Goal: Task Accomplishment & Management: Manage account settings

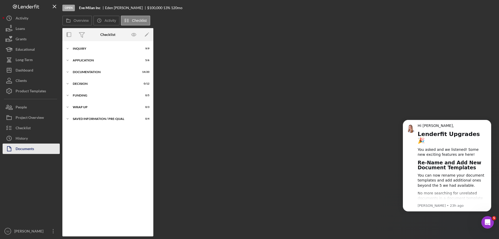
click at [21, 146] on div "Documents" at bounding box center [25, 150] width 18 height 12
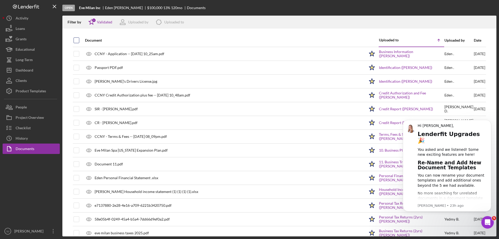
click at [76, 41] on input "checkbox" at bounding box center [76, 40] width 5 height 5
checkbox input "true"
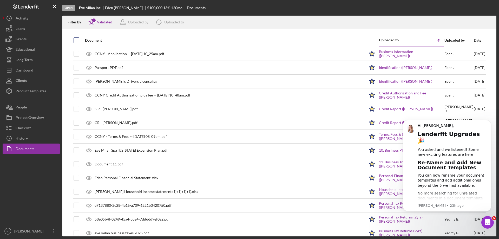
checkbox input "true"
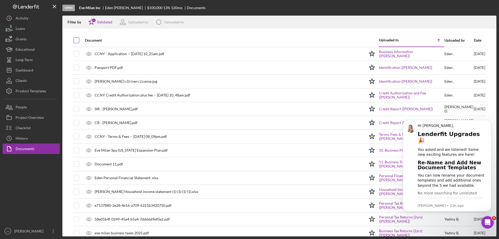
checkbox input "true"
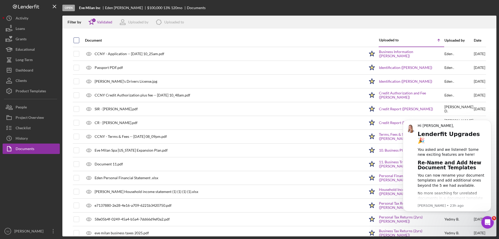
checkbox input "true"
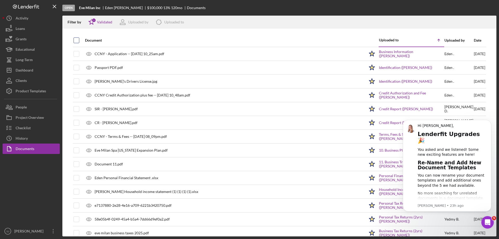
checkbox input "true"
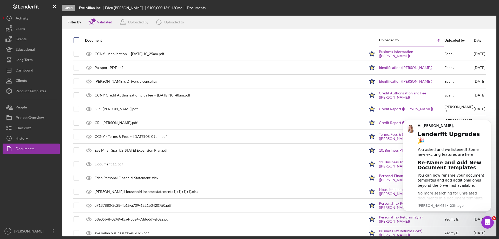
checkbox input "true"
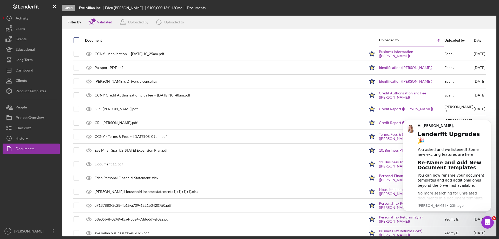
checkbox input "true"
click at [490, 120] on icon "Dismiss notification" at bounding box center [490, 121] width 3 height 3
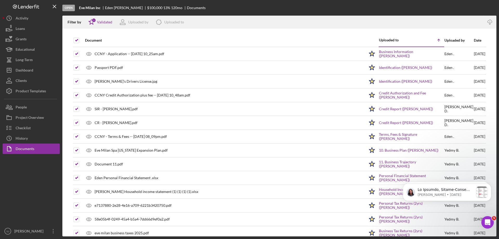
click at [499, 50] on div "Open Eve Milan Inc Eden Gilliam $100,000 $100,000 13 % 120 mo Documents Filter …" at bounding box center [249, 119] width 499 height 239
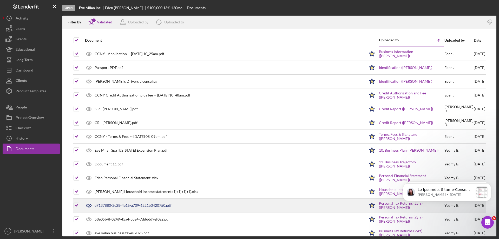
click at [127, 203] on div "e7137880-2e28-4e16-a709-6221b3420750.pdf" at bounding box center [133, 205] width 77 height 4
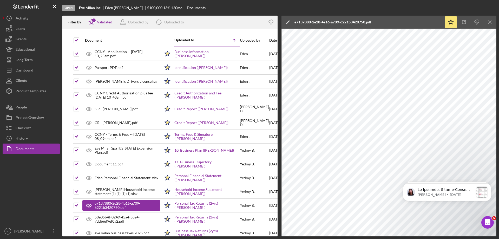
click at [249, 24] on div "Filter by Icon/Star 1 Validated Uploaded by Icon/Product Uploaded to" at bounding box center [163, 22] width 202 height 13
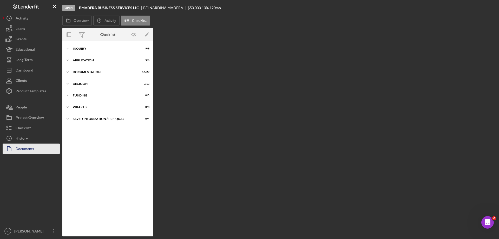
click at [19, 150] on div "Documents" at bounding box center [25, 150] width 18 height 12
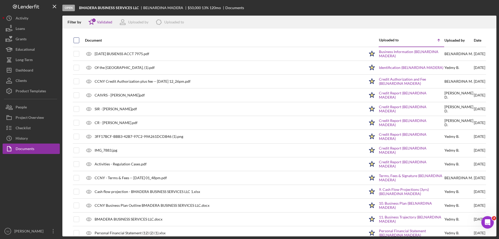
click at [78, 40] on input "checkbox" at bounding box center [76, 40] width 5 height 5
checkbox input "true"
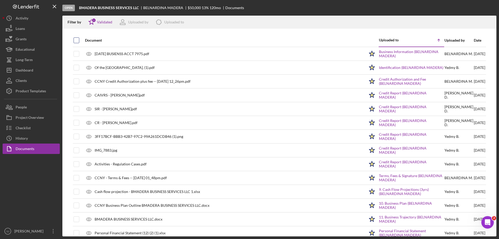
checkbox input "true"
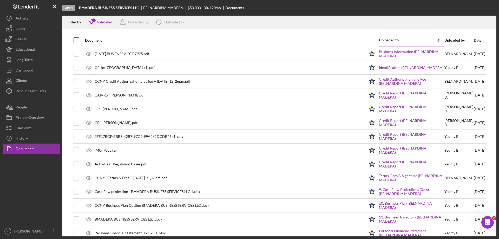
checkbox input "true"
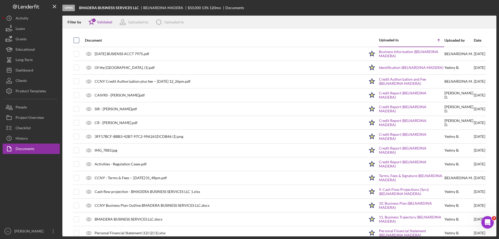
checkbox input "true"
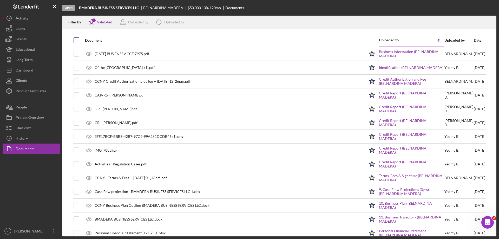
checkbox input "true"
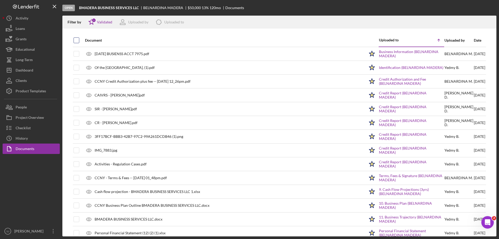
checkbox input "true"
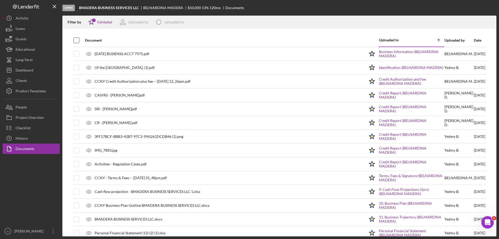
checkbox input "true"
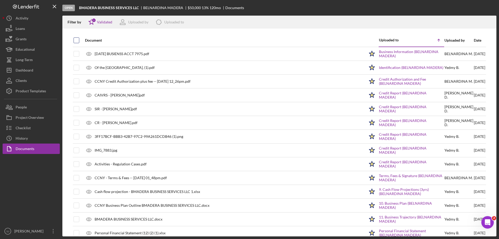
checkbox input "true"
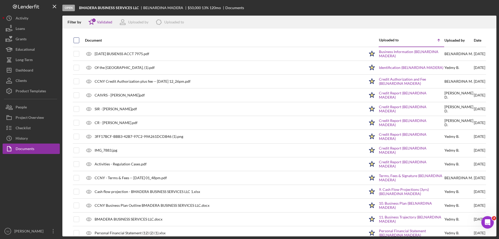
checkbox input "true"
click at [491, 20] on icon "Icon/Download" at bounding box center [490, 22] width 12 height 12
